Goal: Task Accomplishment & Management: Use online tool/utility

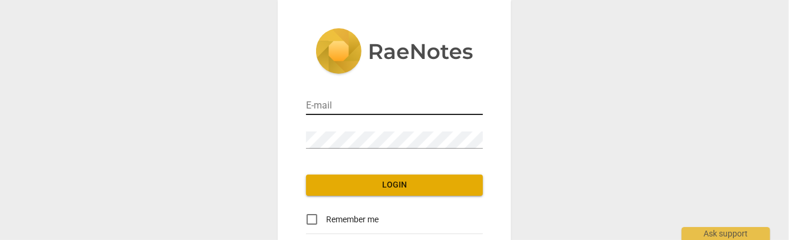
click at [349, 107] on input "email" at bounding box center [394, 106] width 177 height 17
type input "cathycsuarez@gmail.com"
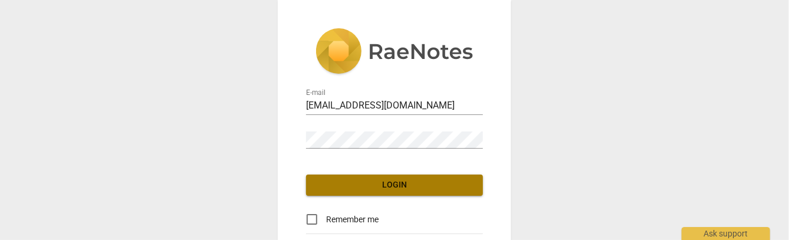
click at [393, 187] on span "Login" at bounding box center [394, 185] width 158 height 12
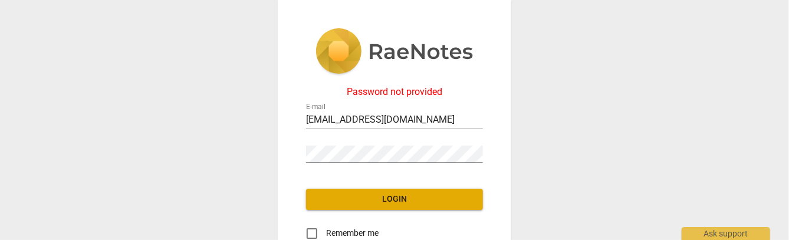
scroll to position [108, 0]
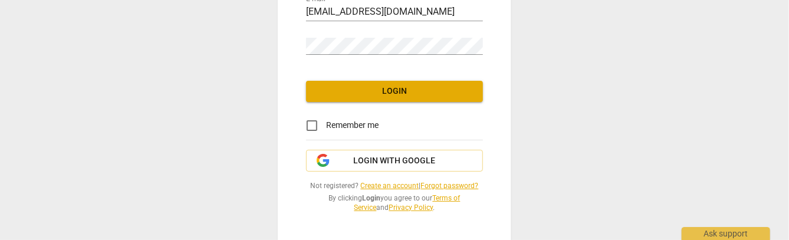
click at [453, 184] on link "Forgot password?" at bounding box center [450, 186] width 58 height 8
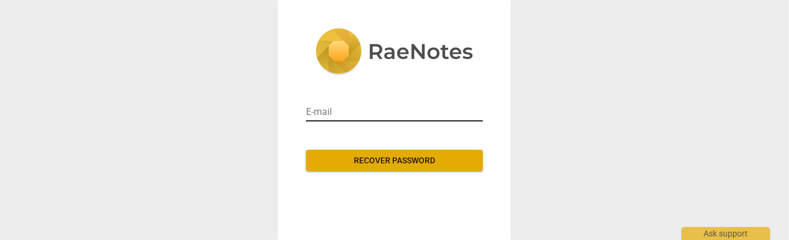
click at [346, 114] on input "email" at bounding box center [394, 112] width 177 height 19
type input "x"
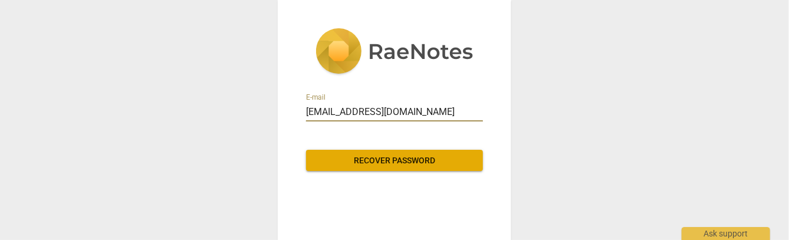
type input "cathycsuarez@gmail.com"
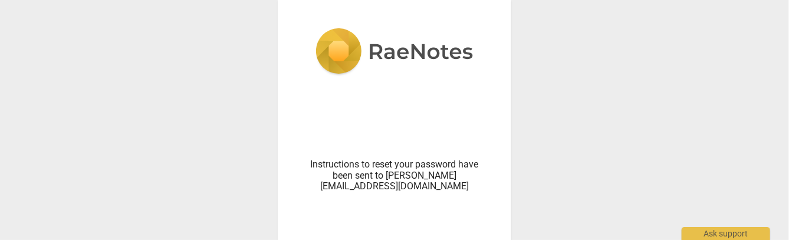
scroll to position [52, 0]
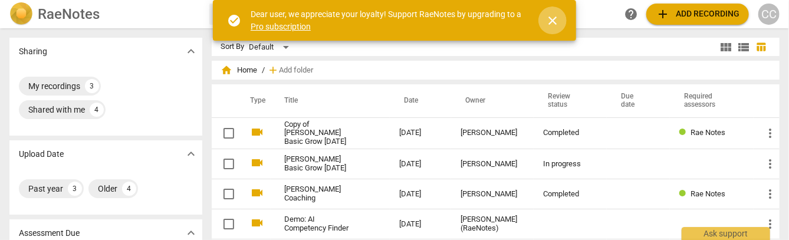
click at [556, 18] on span "close" at bounding box center [552, 21] width 14 height 14
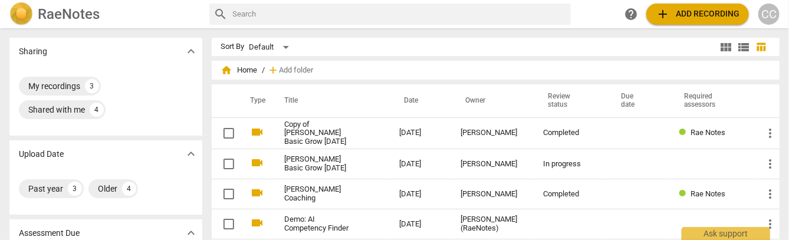
click at [687, 13] on span "add Add recording" at bounding box center [697, 14] width 84 height 14
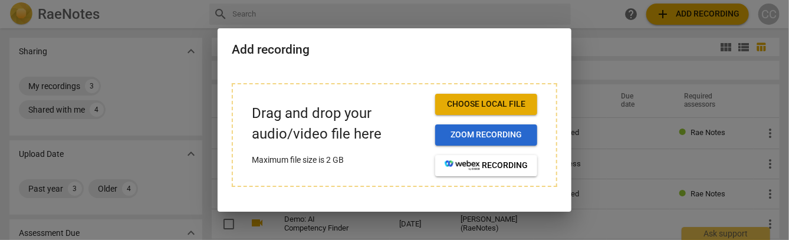
click at [495, 136] on span "Zoom recording" at bounding box center [485, 135] width 83 height 12
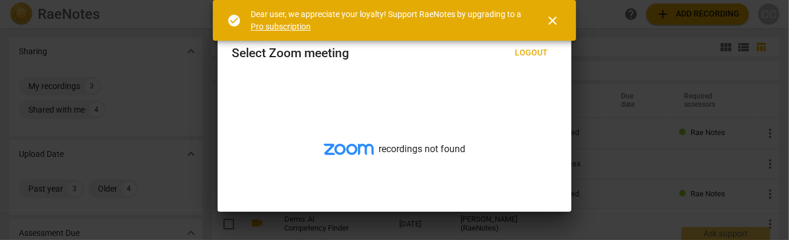
click at [553, 21] on span "close" at bounding box center [552, 21] width 14 height 14
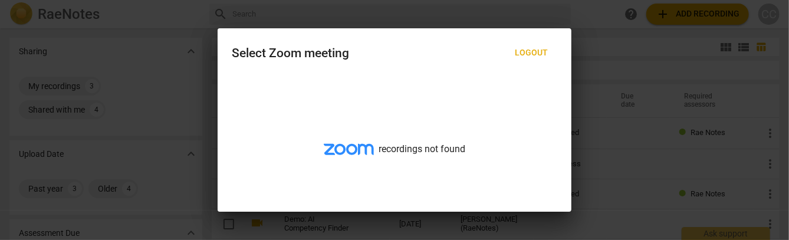
scroll to position [55, 0]
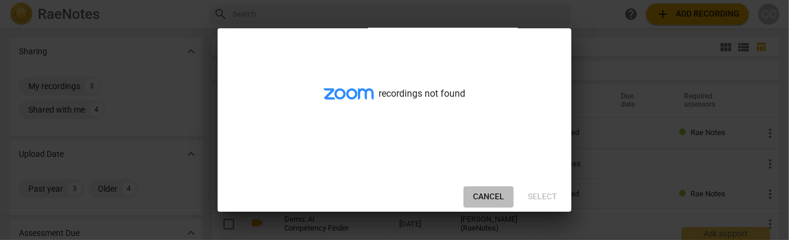
click at [488, 193] on span "Cancel" at bounding box center [488, 197] width 31 height 12
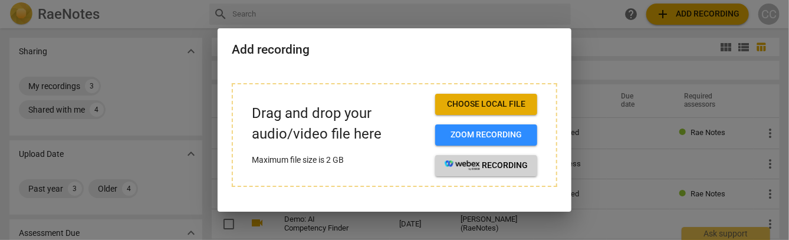
scroll to position [12, 0]
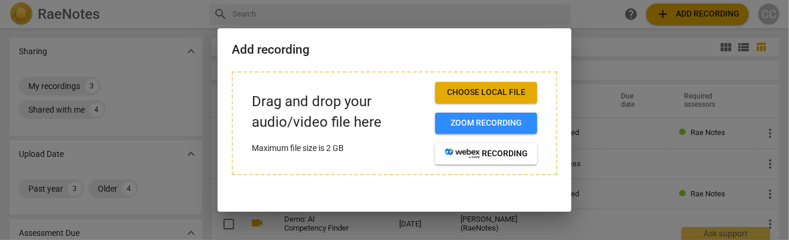
click at [509, 90] on span "Choose local file" at bounding box center [485, 93] width 83 height 12
click at [606, 32] on div at bounding box center [394, 120] width 789 height 240
